Goal: Navigation & Orientation: Find specific page/section

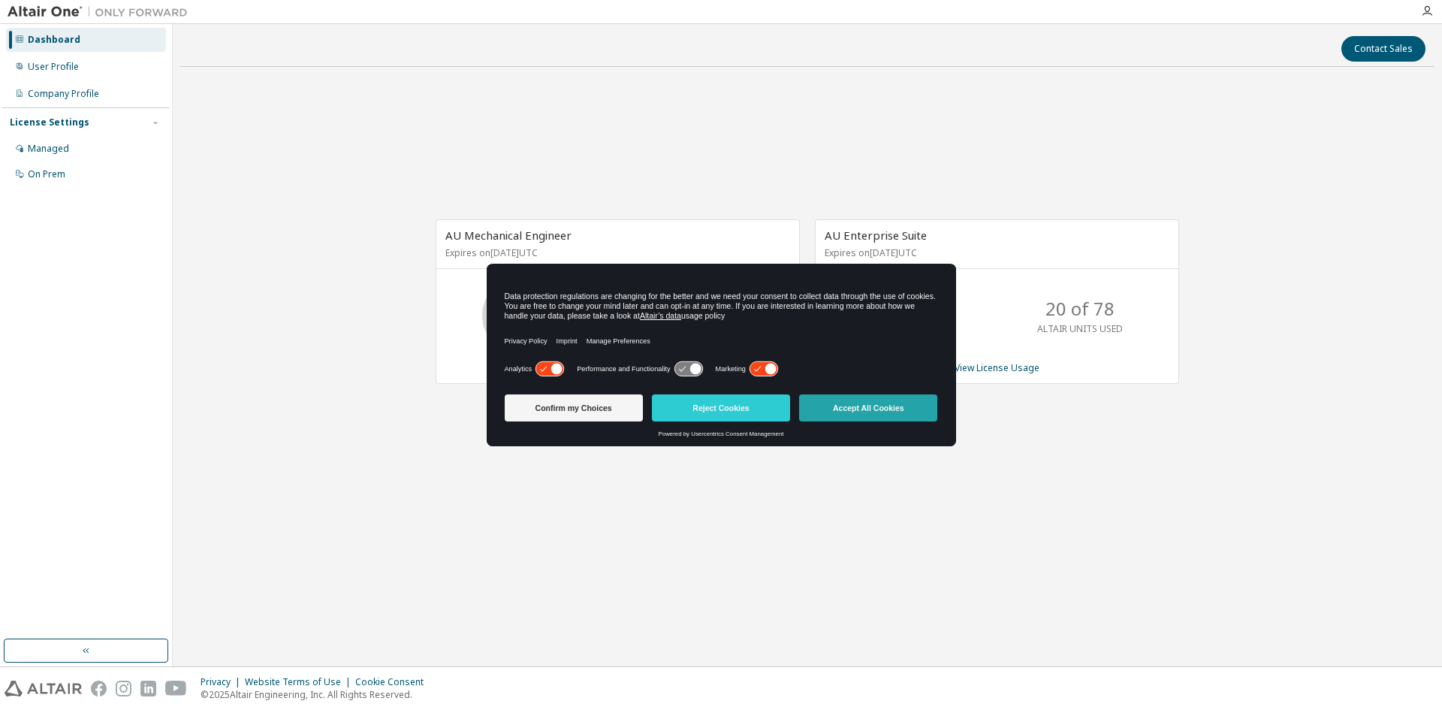
click at [889, 409] on button "Accept All Cookies" at bounding box center [868, 407] width 138 height 27
